Goal: Navigation & Orientation: Find specific page/section

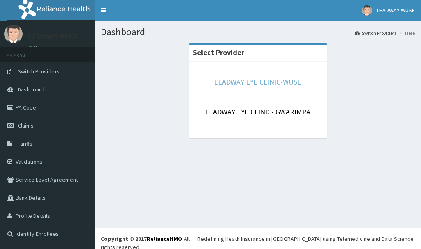
click at [242, 86] on link "LEADWAY EYE CLINIC-WUSE" at bounding box center [257, 81] width 87 height 9
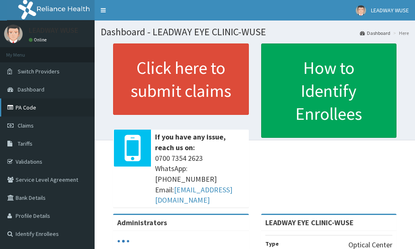
click at [19, 107] on link "PA Code" at bounding box center [47, 108] width 95 height 18
